Goal: Information Seeking & Learning: Compare options

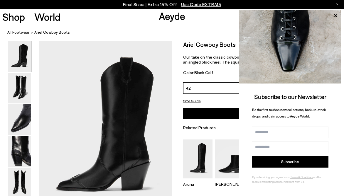
scroll to position [0, 11]
click at [335, 16] on icon at bounding box center [335, 15] width 3 height 3
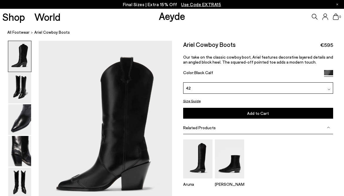
scroll to position [0, 0]
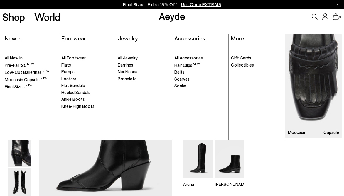
click at [21, 18] on link "Shop" at bounding box center [13, 17] width 23 height 10
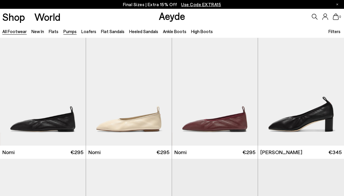
click at [68, 32] on link "Pumps" at bounding box center [69, 31] width 13 height 5
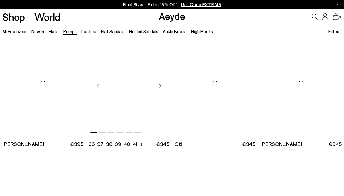
scroll to position [1903, 0]
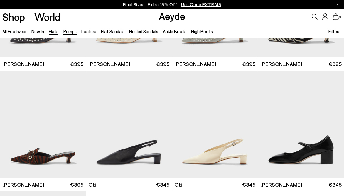
click at [55, 32] on link "Flats" at bounding box center [54, 31] width 10 height 5
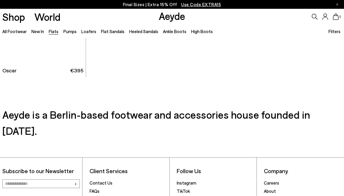
scroll to position [2657, 0]
